Goal: Task Accomplishment & Management: Manage account settings

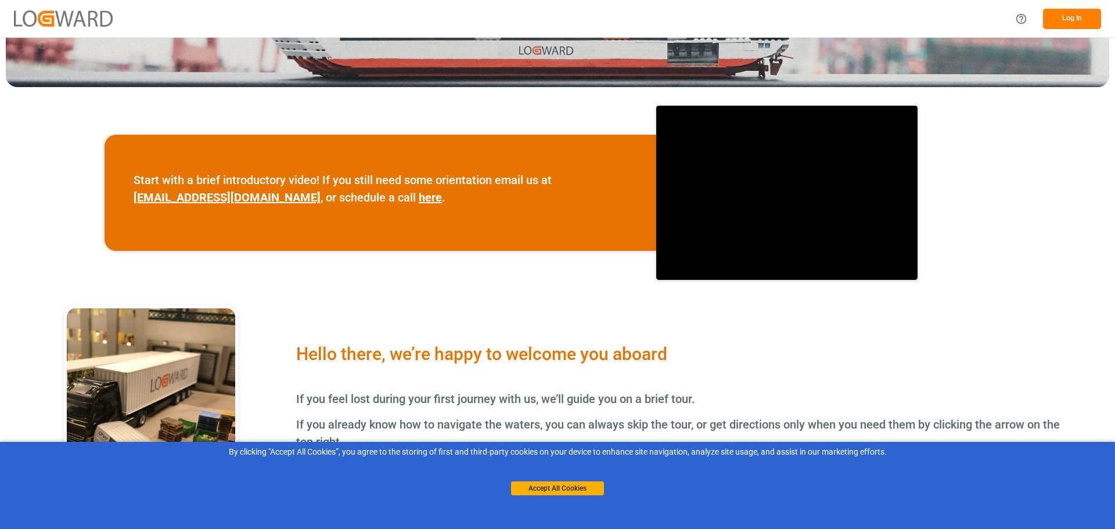
scroll to position [290, 0]
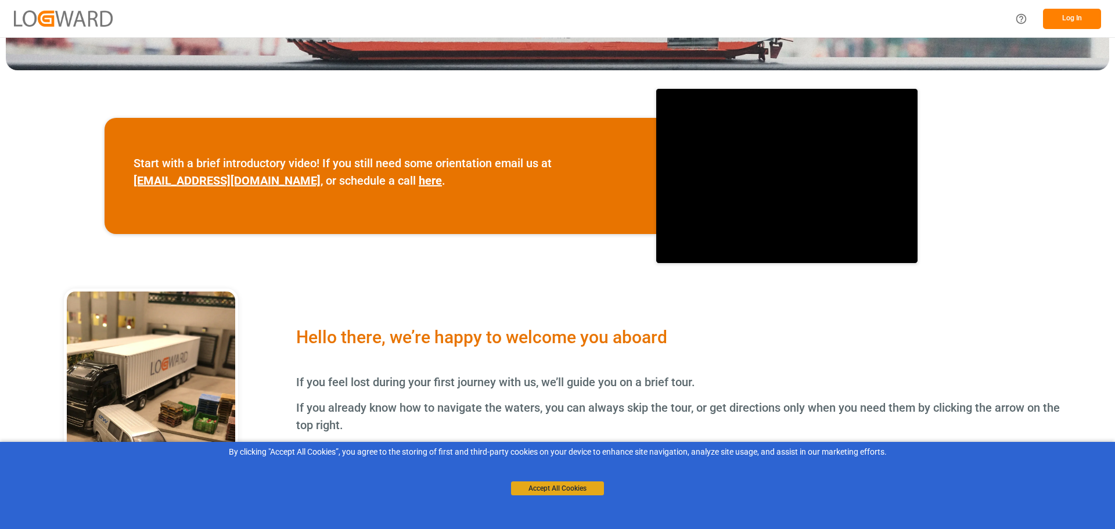
click at [562, 483] on button "Accept All Cookies" at bounding box center [557, 488] width 93 height 14
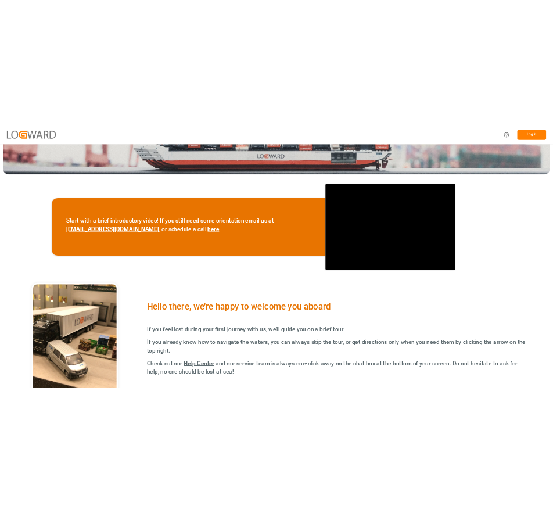
scroll to position [232, 0]
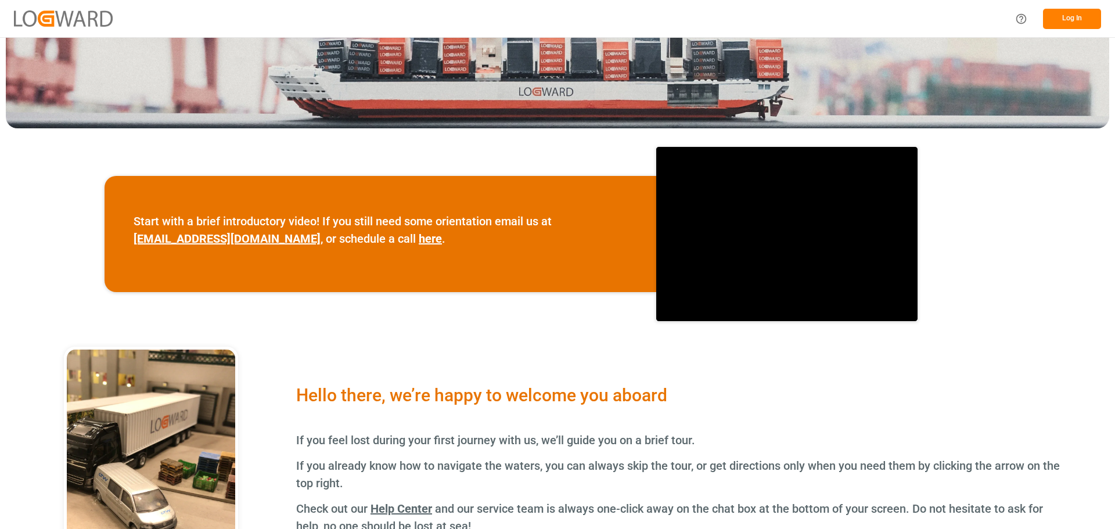
click at [1063, 19] on button "Log In" at bounding box center [1072, 19] width 58 height 20
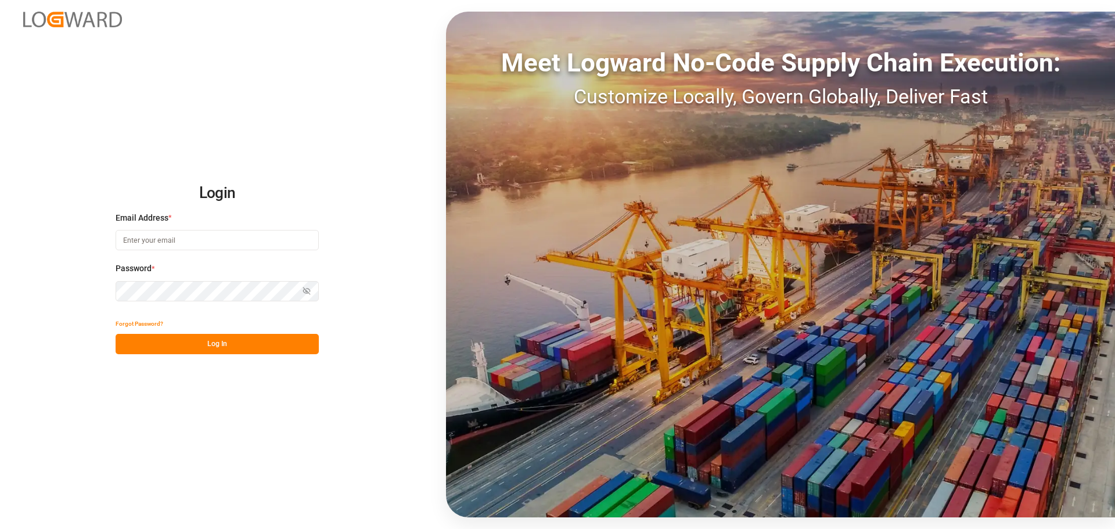
click at [212, 242] on input at bounding box center [217, 240] width 203 height 20
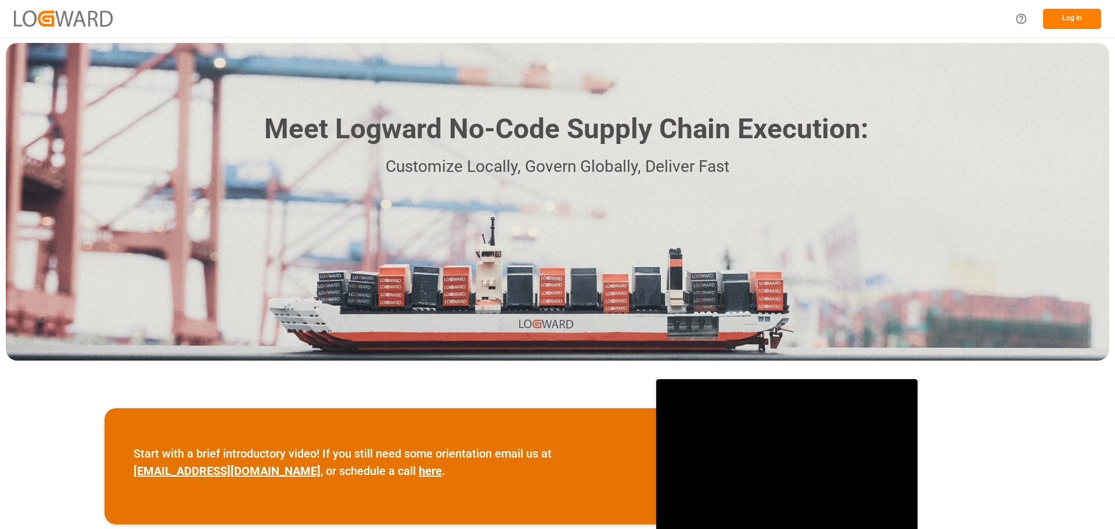
click at [552, 13] on button "Log In" at bounding box center [1072, 19] width 58 height 20
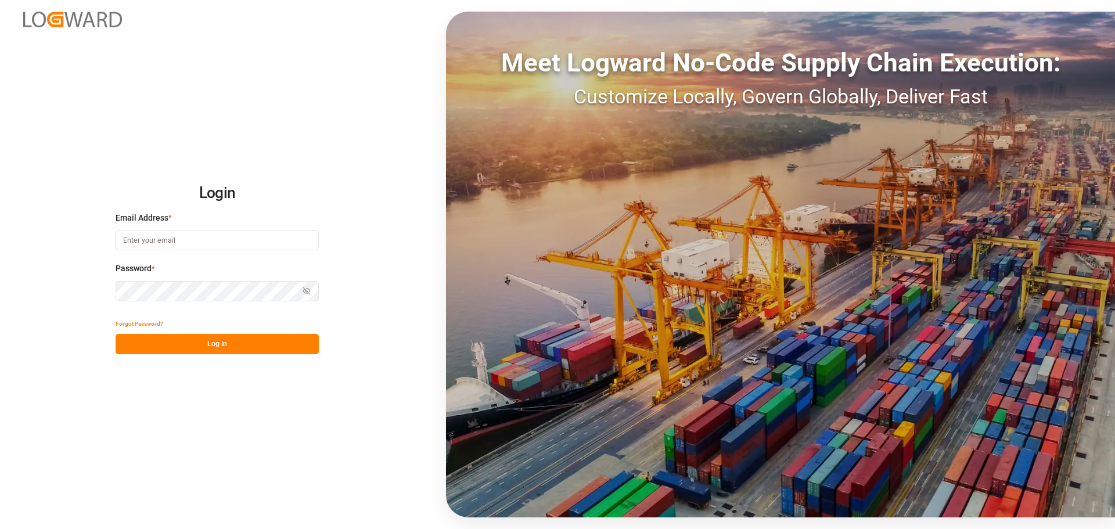
click at [172, 238] on input at bounding box center [217, 240] width 203 height 20
type input "[EMAIL_ADDRESS][DOMAIN_NAME]"
click at [306, 291] on icon "button" at bounding box center [306, 290] width 7 height 7
click at [203, 344] on button "Log In" at bounding box center [217, 344] width 203 height 20
